Goal: Navigation & Orientation: Find specific page/section

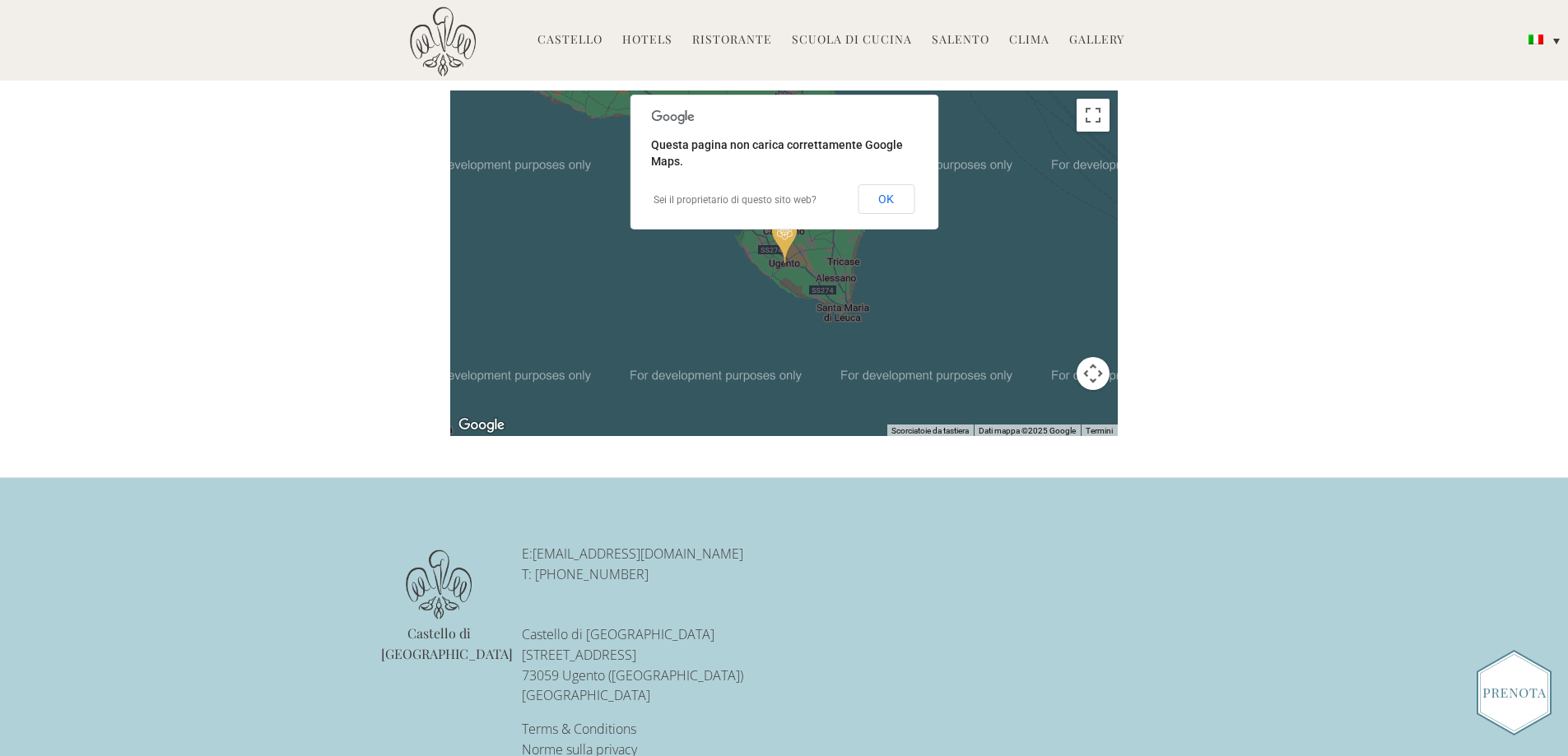
scroll to position [3610, 0]
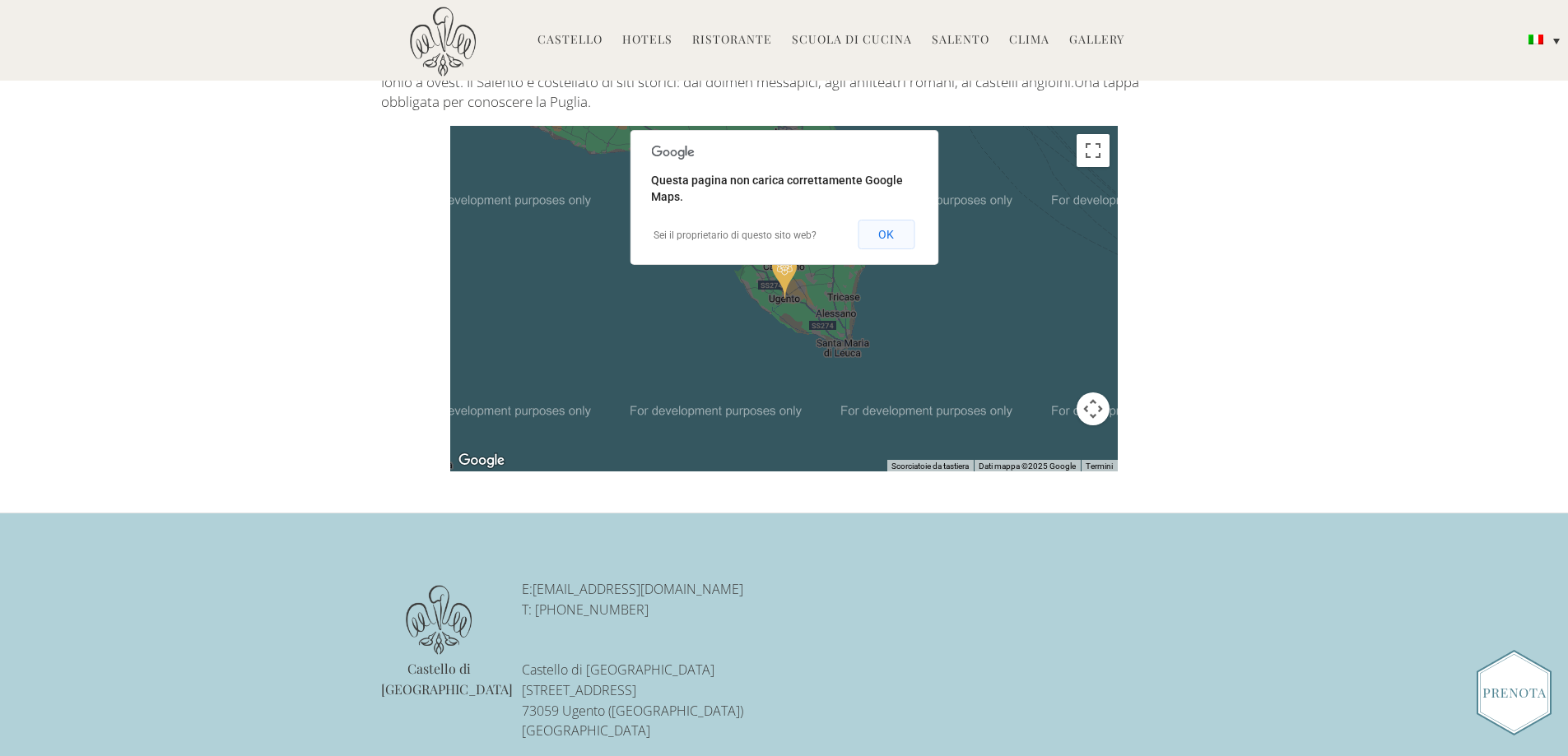
click at [887, 225] on button "OK" at bounding box center [886, 234] width 57 height 30
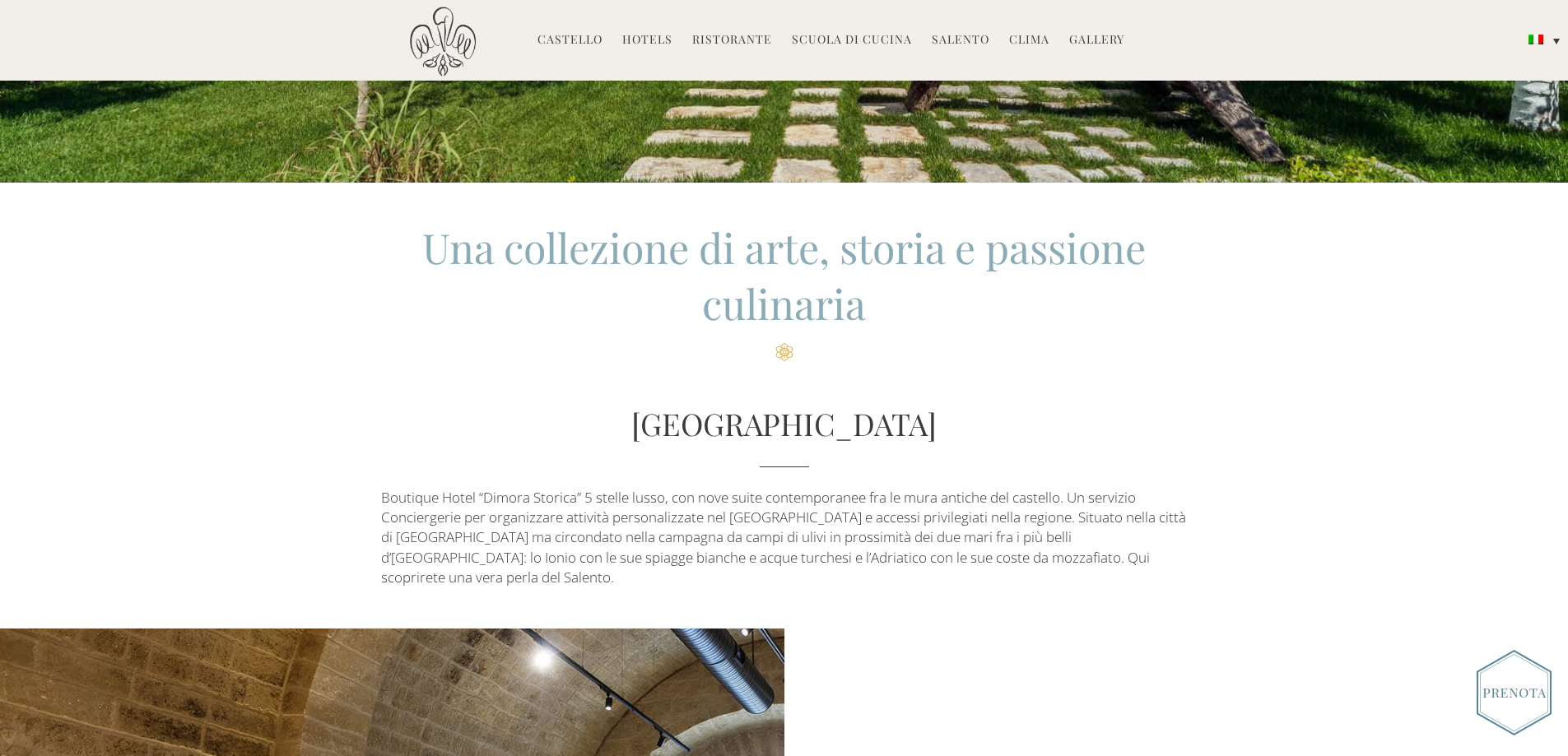
scroll to position [154, 0]
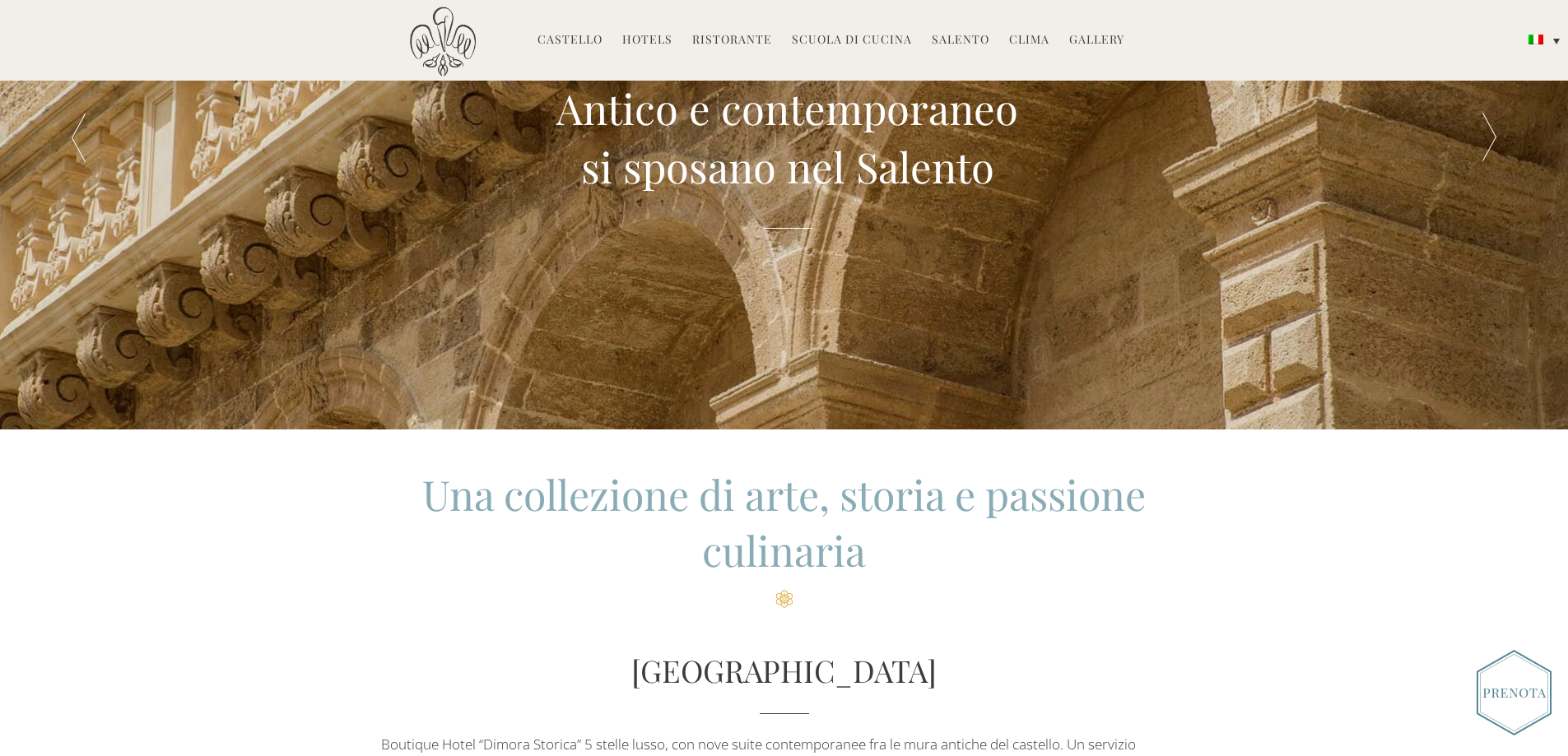
click at [1099, 34] on link "Gallery" at bounding box center [1096, 41] width 56 height 19
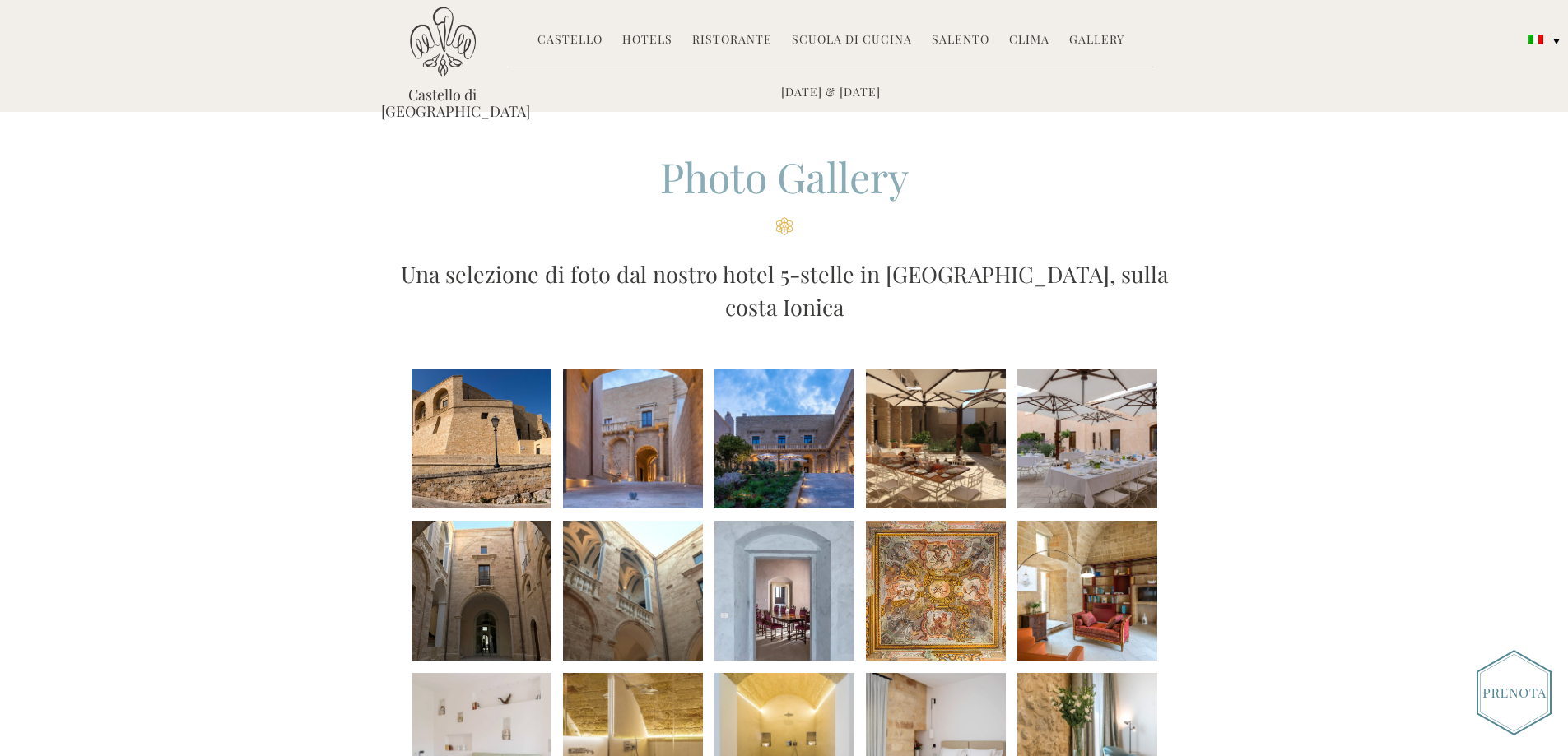
click at [650, 34] on link "Hotels" at bounding box center [647, 41] width 50 height 19
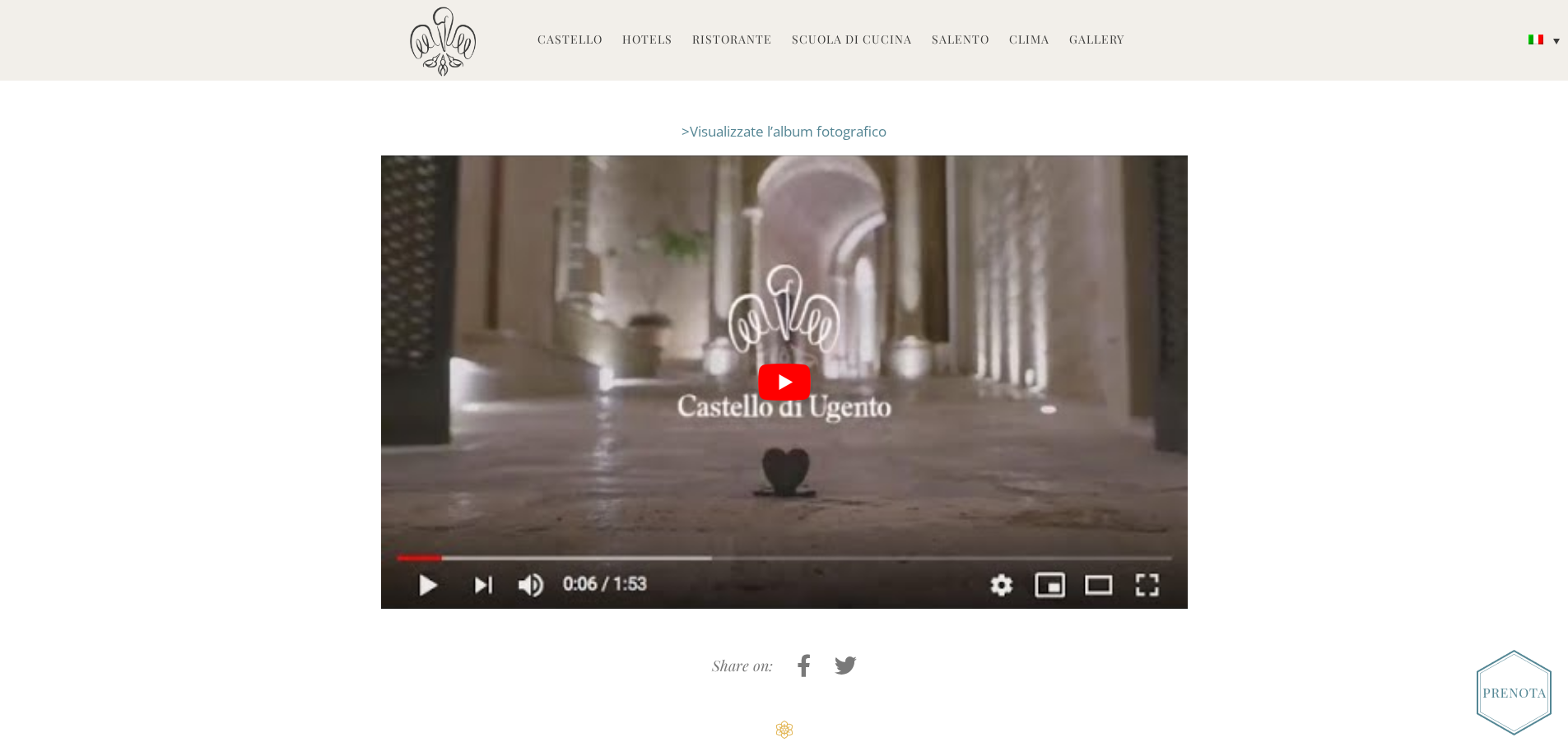
scroll to position [4072, 0]
